Goal: Find specific fact: Find specific fact

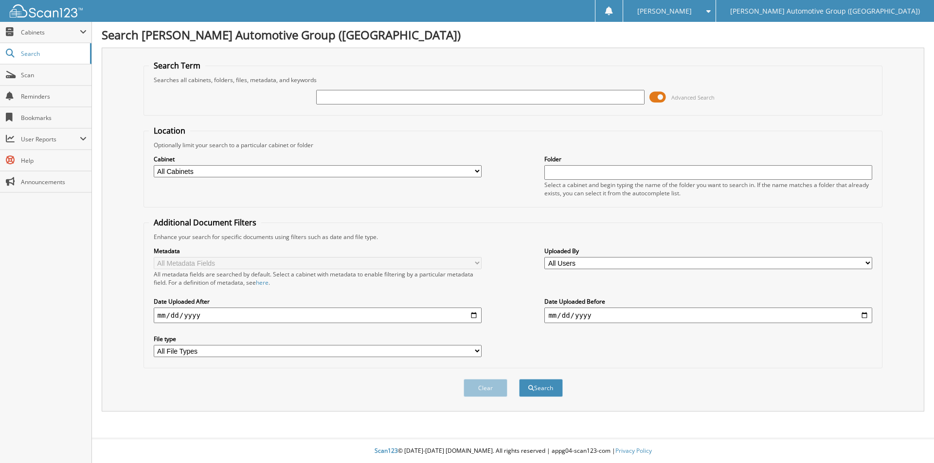
click at [366, 105] on div at bounding box center [480, 97] width 328 height 17
click at [364, 95] on input "text" at bounding box center [480, 97] width 328 height 15
paste input "350985"
type input "350985"
click at [530, 392] on button "Search" at bounding box center [541, 388] width 44 height 18
